Goal: Navigation & Orientation: Find specific page/section

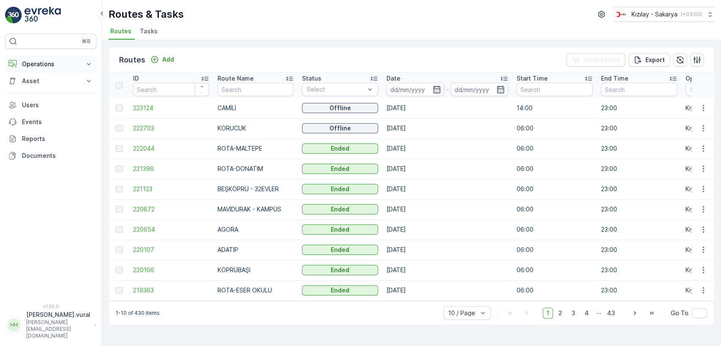
click at [47, 65] on p "Operations" at bounding box center [50, 64] width 57 height 8
click at [49, 109] on link "Cockpit" at bounding box center [57, 114] width 78 height 12
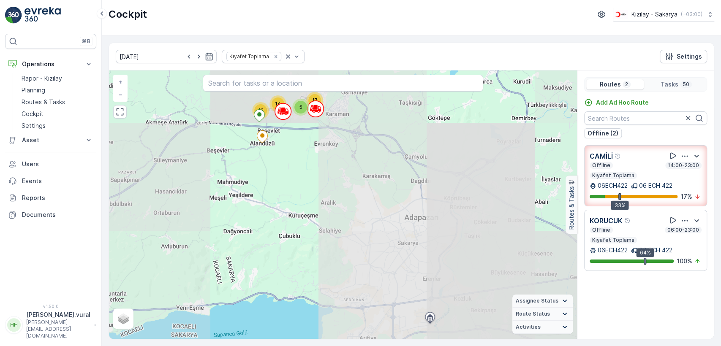
drag, startPoint x: 304, startPoint y: 149, endPoint x: 310, endPoint y: 180, distance: 31.9
click at [311, 189] on div "17 5 12 14 + − Satellite Roadmap Terrain Hybrid Leaflet Assignee Status On The …" at bounding box center [343, 205] width 468 height 269
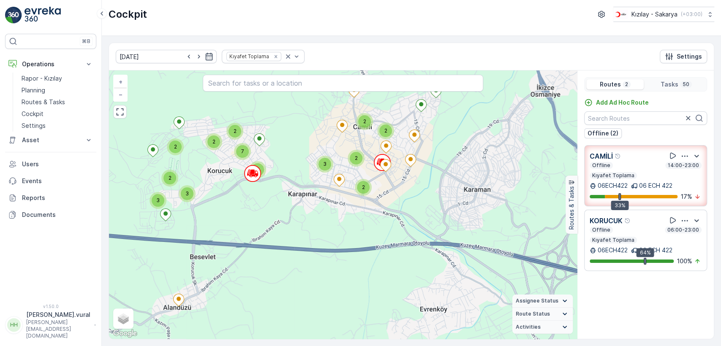
drag, startPoint x: 301, startPoint y: 193, endPoint x: 310, endPoint y: 195, distance: 8.7
click at [292, 206] on div "2 2 2 2 2 3 2 3 3 2 2 2 2 7 + − Satellite Roadmap Terrain Hybrid Leaflet Keyboa…" at bounding box center [343, 205] width 468 height 269
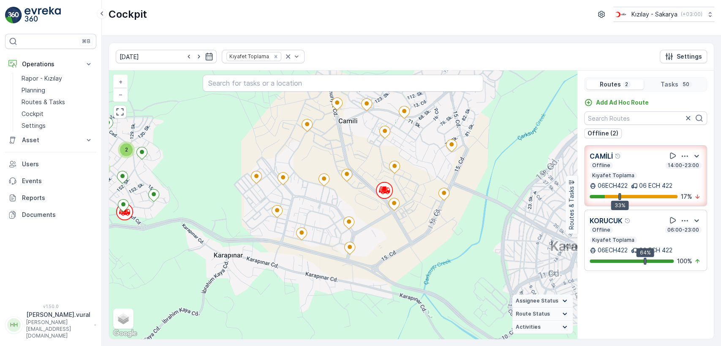
drag, startPoint x: 365, startPoint y: 206, endPoint x: 348, endPoint y: 229, distance: 28.5
click at [348, 229] on div "2 2 2 2 2 2 + − Satellite Roadmap Terrain Hybrid Leaflet Keyboard shortcuts Map…" at bounding box center [343, 205] width 468 height 269
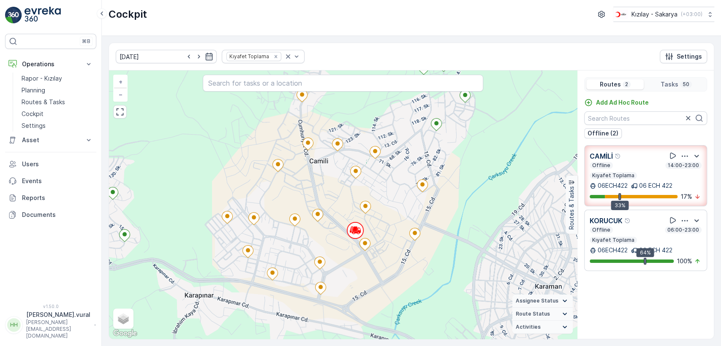
drag, startPoint x: 402, startPoint y: 209, endPoint x: 382, endPoint y: 234, distance: 31.6
click at [382, 234] on div "2 2 2 2 2 2 + − Satellite Roadmap Terrain Hybrid Leaflet Keyboard shortcuts Map…" at bounding box center [343, 205] width 468 height 269
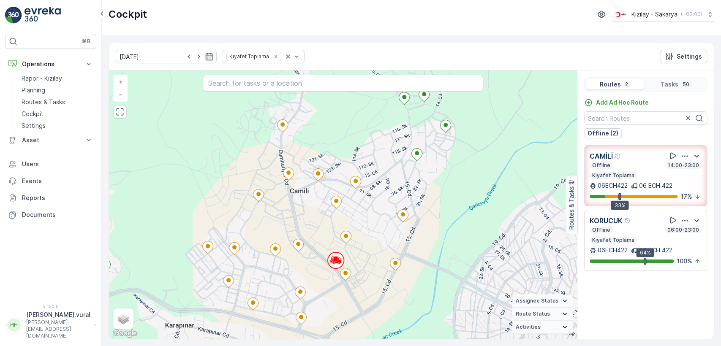
drag, startPoint x: 395, startPoint y: 185, endPoint x: 385, endPoint y: 218, distance: 34.7
click at [385, 218] on div "2 2 2 2 2 2 + − Satellite Roadmap Terrain Hybrid Leaflet Keyboard shortcuts Map…" at bounding box center [343, 205] width 468 height 269
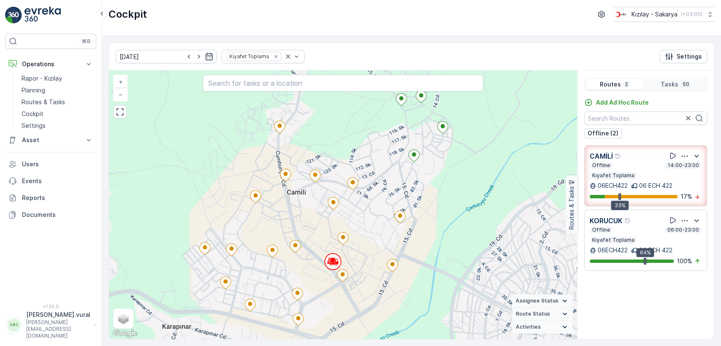
drag, startPoint x: 370, startPoint y: 255, endPoint x: 377, endPoint y: 224, distance: 32.1
click at [377, 224] on div "2 2 2 2 2 2 + − Satellite Roadmap Terrain Hybrid Leaflet Keyboard shortcuts Map…" at bounding box center [343, 205] width 468 height 269
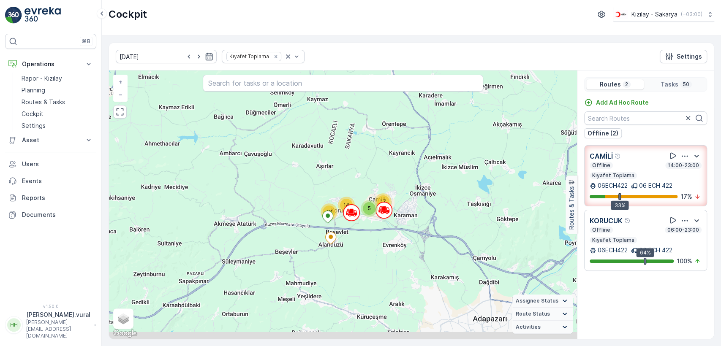
drag, startPoint x: 356, startPoint y: 269, endPoint x: 367, endPoint y: 242, distance: 29.9
click at [368, 244] on div "17 5 12 14 + − Satellite Roadmap Terrain Hybrid Leaflet Keyboard shortcuts Map …" at bounding box center [343, 205] width 468 height 269
